Goal: Task Accomplishment & Management: Complete application form

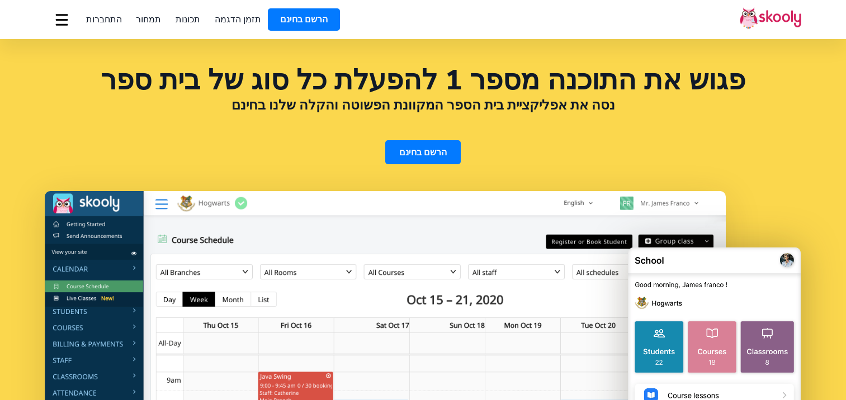
select select "iw"
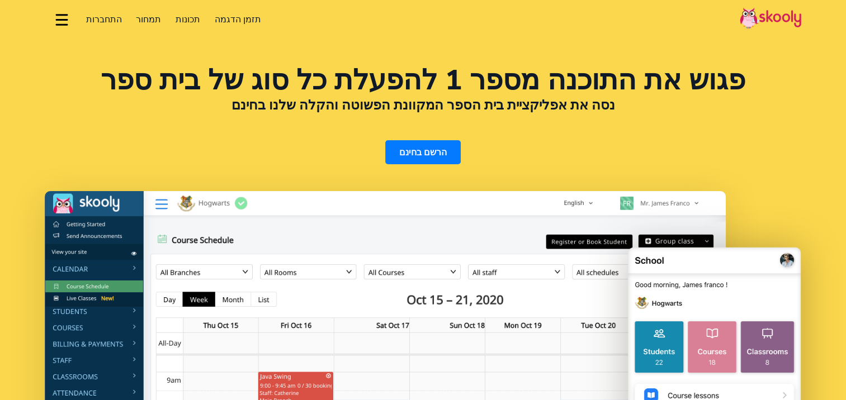
click at [418, 154] on link "הרשם בחינם" at bounding box center [422, 152] width 75 height 24
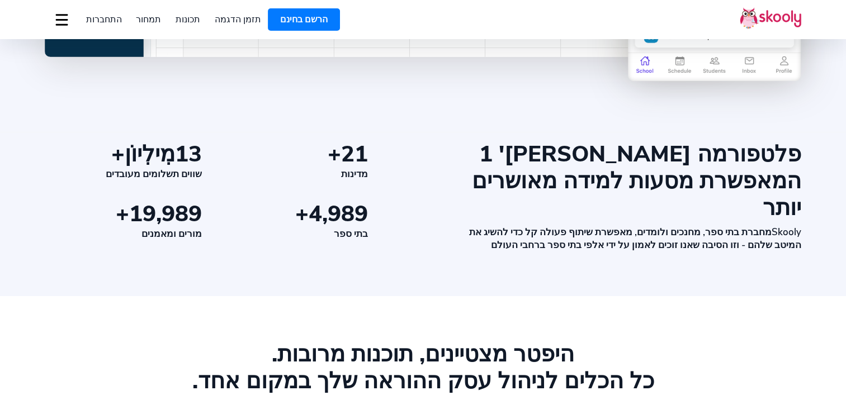
scroll to position [727, 0]
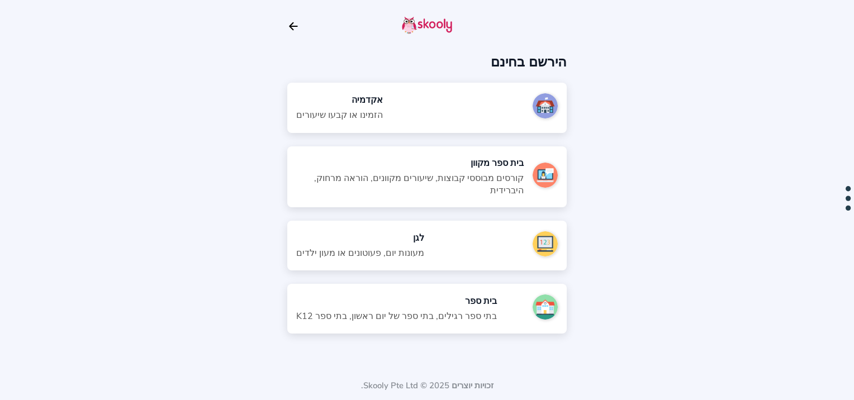
click at [492, 288] on div "בית ספר בתי ספר רגילים, בתי ספר של יום ראשון, בתי ספר K12" at bounding box center [426, 309] width 279 height 50
